Goal: Transaction & Acquisition: Purchase product/service

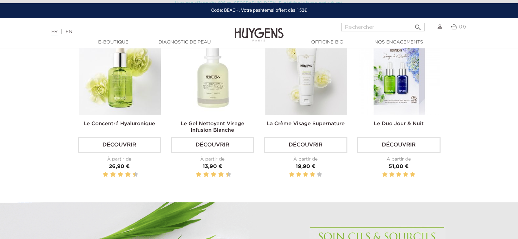
scroll to position [218, 0]
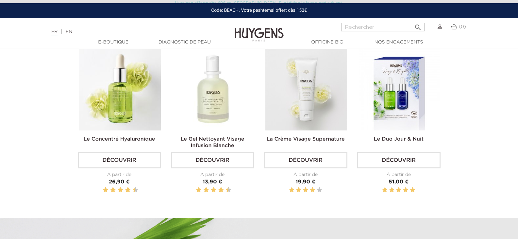
click at [210, 159] on link "Découvrir" at bounding box center [212, 160] width 83 height 16
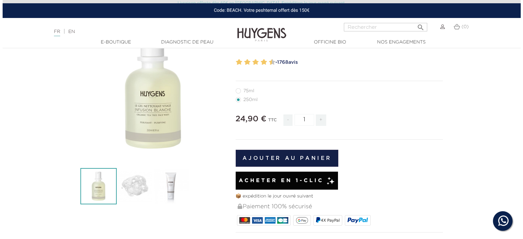
scroll to position [109, 0]
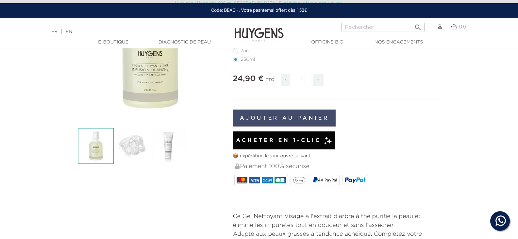
click at [288, 115] on button "Ajouter au panier" at bounding box center [284, 117] width 103 height 17
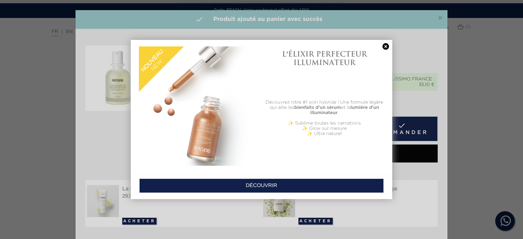
click at [403, 128] on div at bounding box center [261, 119] width 523 height 239
click at [256, 185] on link "DÉCOUVRIR" at bounding box center [261, 185] width 244 height 14
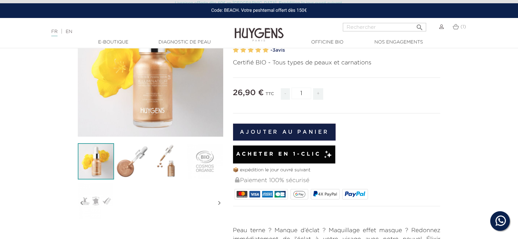
scroll to position [109, 0]
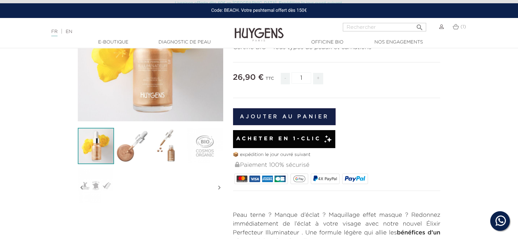
click at [287, 137] on span "Acheter en 1-clic" at bounding box center [278, 139] width 85 height 8
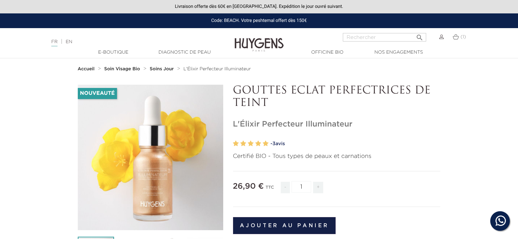
scroll to position [109, 0]
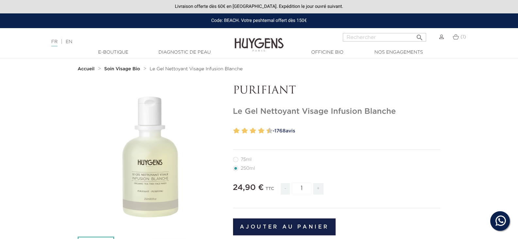
scroll to position [109, 0]
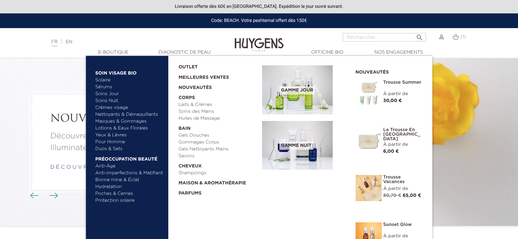
click at [108, 94] on link "Soins Jour" at bounding box center [129, 94] width 68 height 7
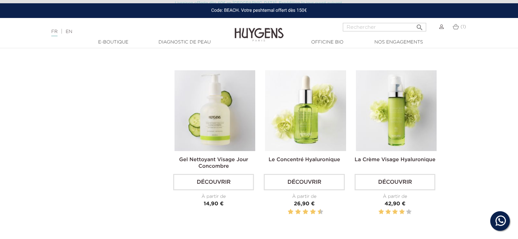
scroll to position [381, 0]
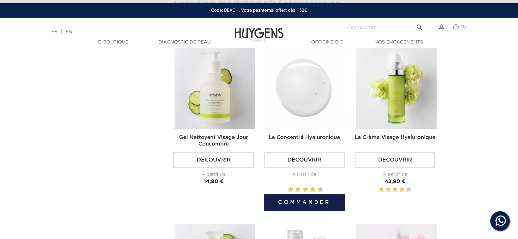
click at [303, 98] on img at bounding box center [305, 88] width 81 height 81
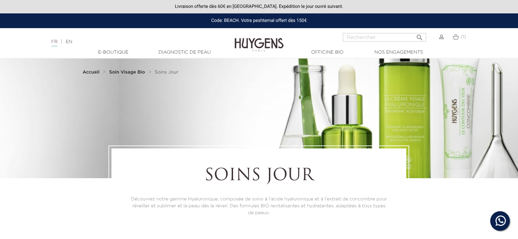
scroll to position [381, 0]
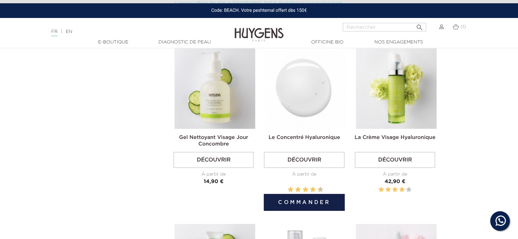
click at [297, 99] on img at bounding box center [305, 88] width 81 height 81
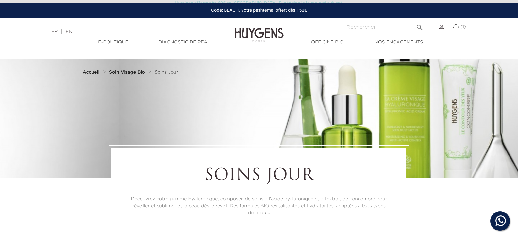
scroll to position [381, 0]
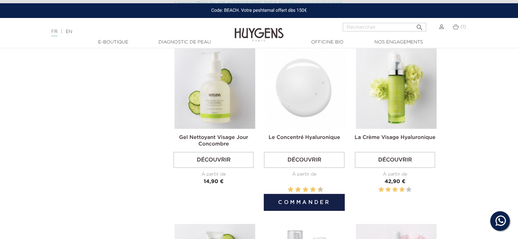
click at [313, 160] on link "Découvrir" at bounding box center [304, 160] width 81 height 16
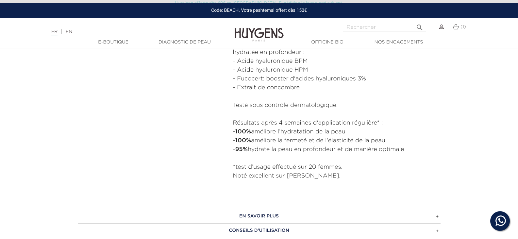
scroll to position [381, 0]
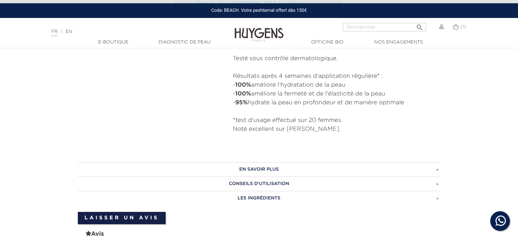
click at [257, 169] on h3 "EN SAVOIR PLUS" at bounding box center [259, 169] width 363 height 14
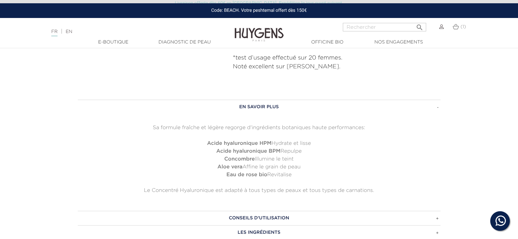
scroll to position [490, 0]
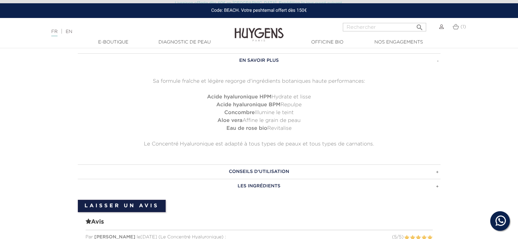
click at [282, 171] on h3 "CONSEILS D'UTILISATION" at bounding box center [259, 171] width 363 height 14
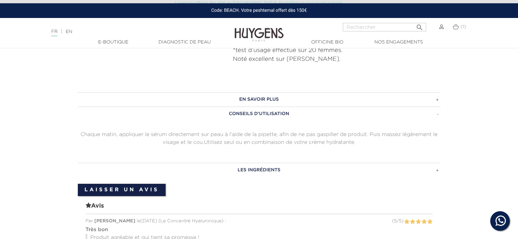
scroll to position [436, 0]
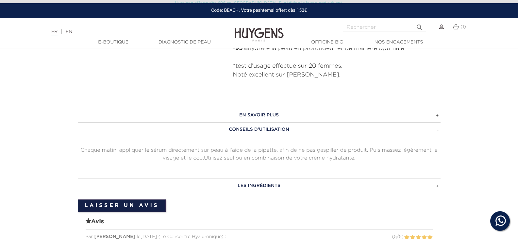
click at [258, 185] on h3 "LES INGRÉDIENTS" at bounding box center [259, 185] width 363 height 14
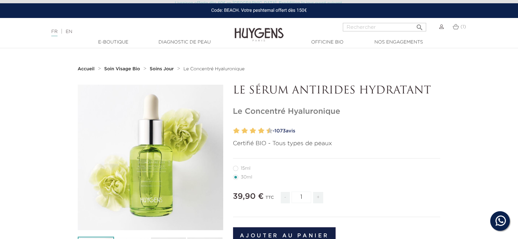
scroll to position [55, 0]
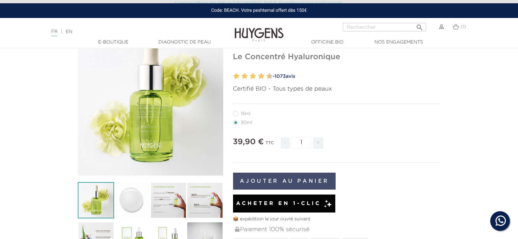
click at [282, 183] on button "Ajouter au panier" at bounding box center [284, 181] width 103 height 17
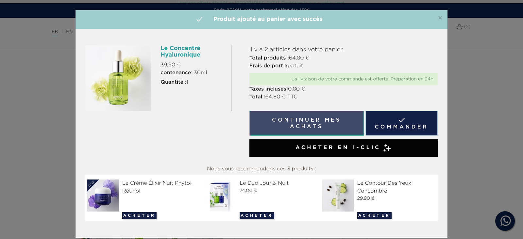
click at [315, 121] on button "Continuer mes achats" at bounding box center [306, 123] width 114 height 25
